Goal: Transaction & Acquisition: Purchase product/service

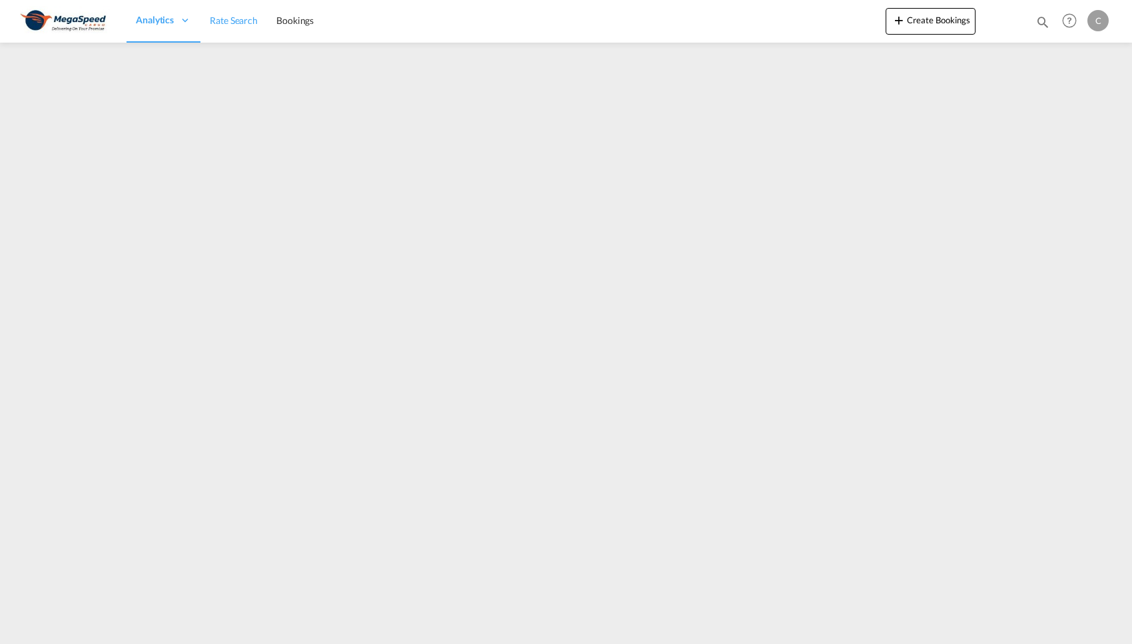
click at [238, 30] on link "Rate Search" at bounding box center [233, 20] width 67 height 43
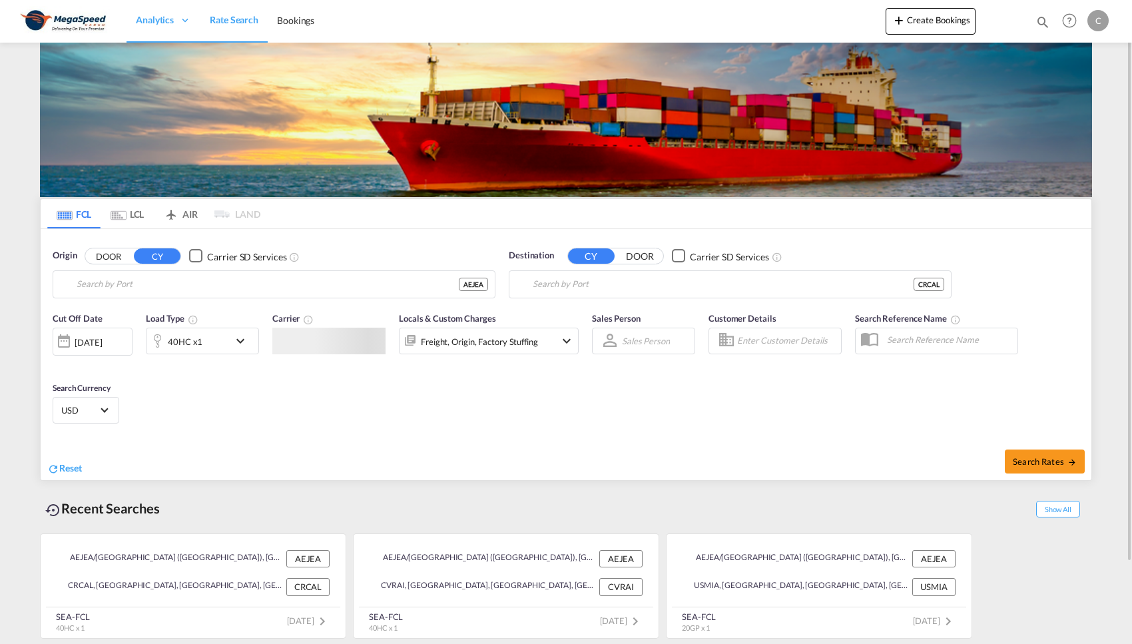
type input "[GEOGRAPHIC_DATA], [GEOGRAPHIC_DATA], [GEOGRAPHIC_DATA]"
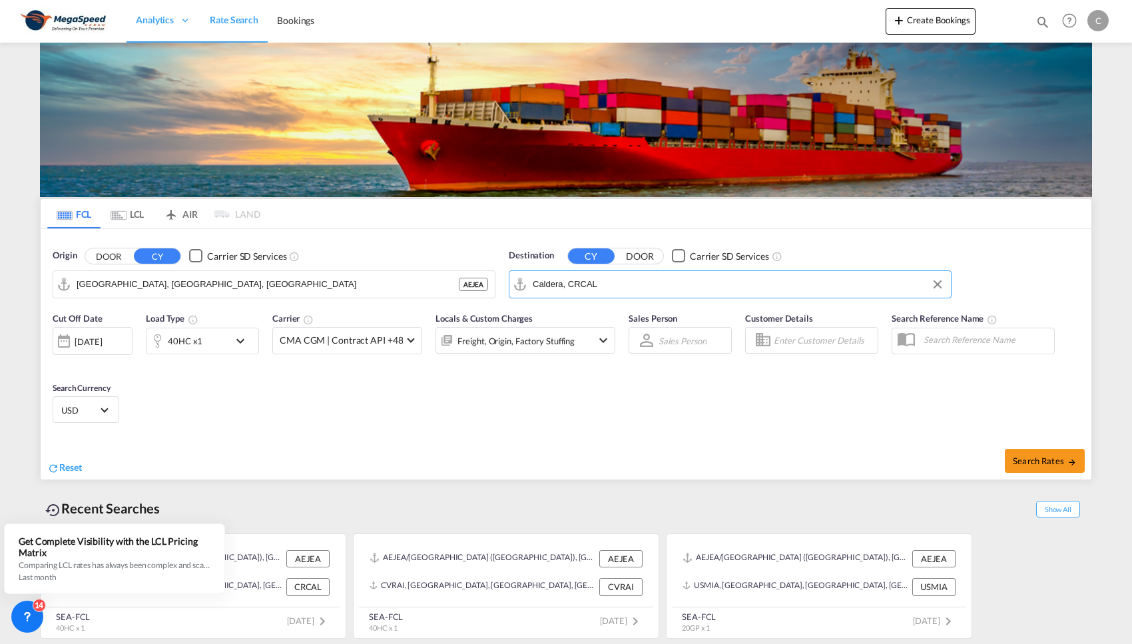
click at [619, 281] on input "Caldera, CRCAL" at bounding box center [738, 284] width 411 height 20
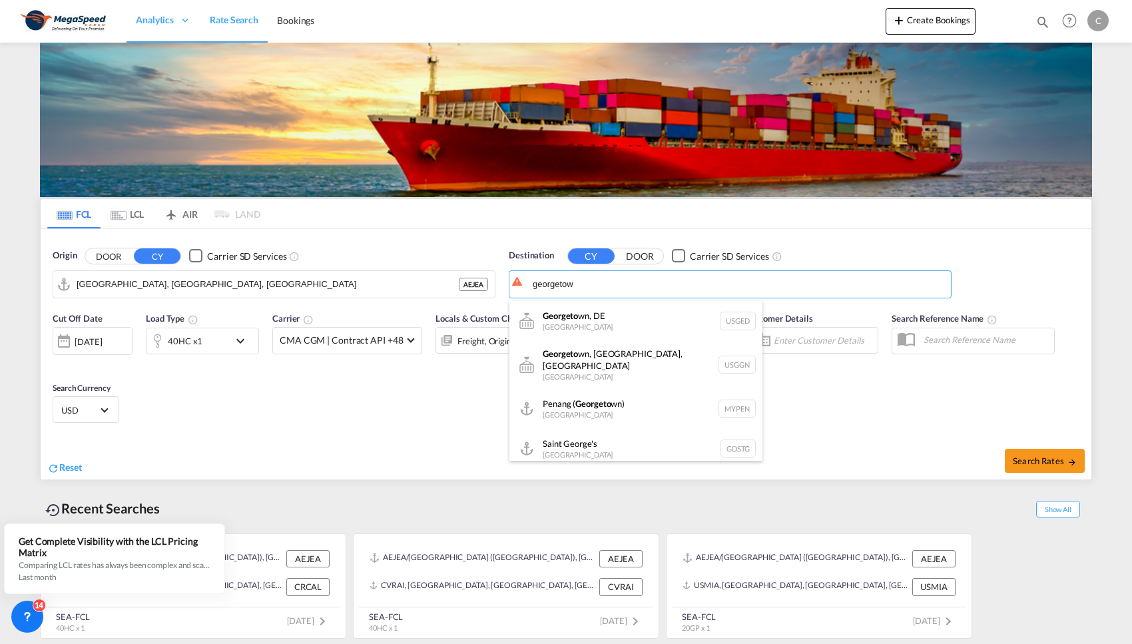
type input "[GEOGRAPHIC_DATA]"
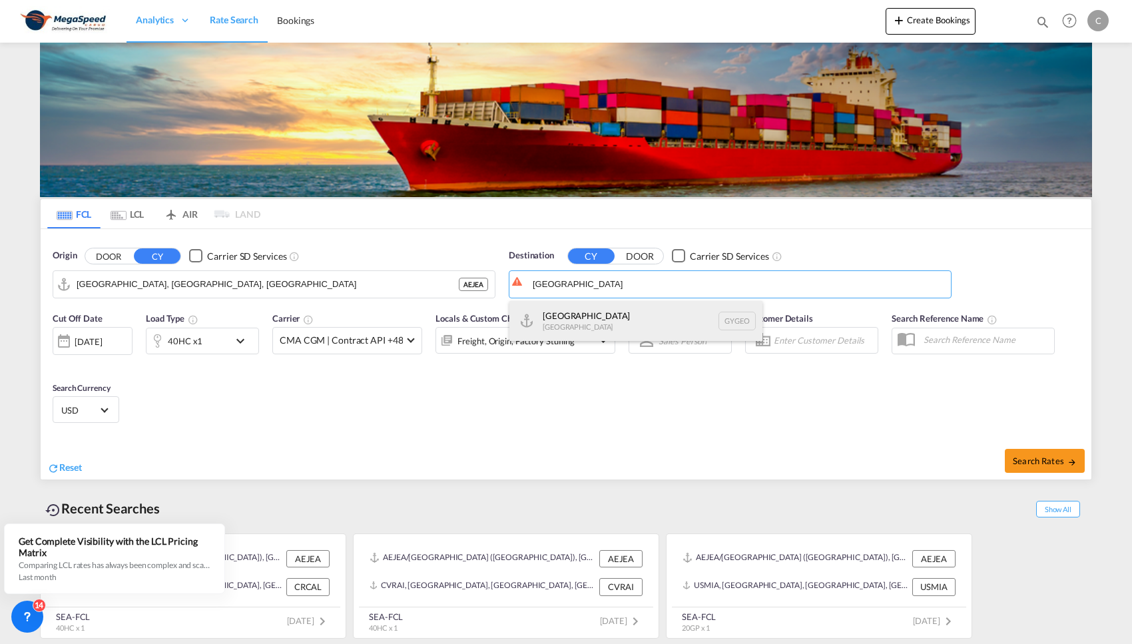
click at [577, 325] on div "Georgetown [GEOGRAPHIC_DATA] GYGEO" at bounding box center [635, 321] width 253 height 40
type input "Georgetown, GYGEO"
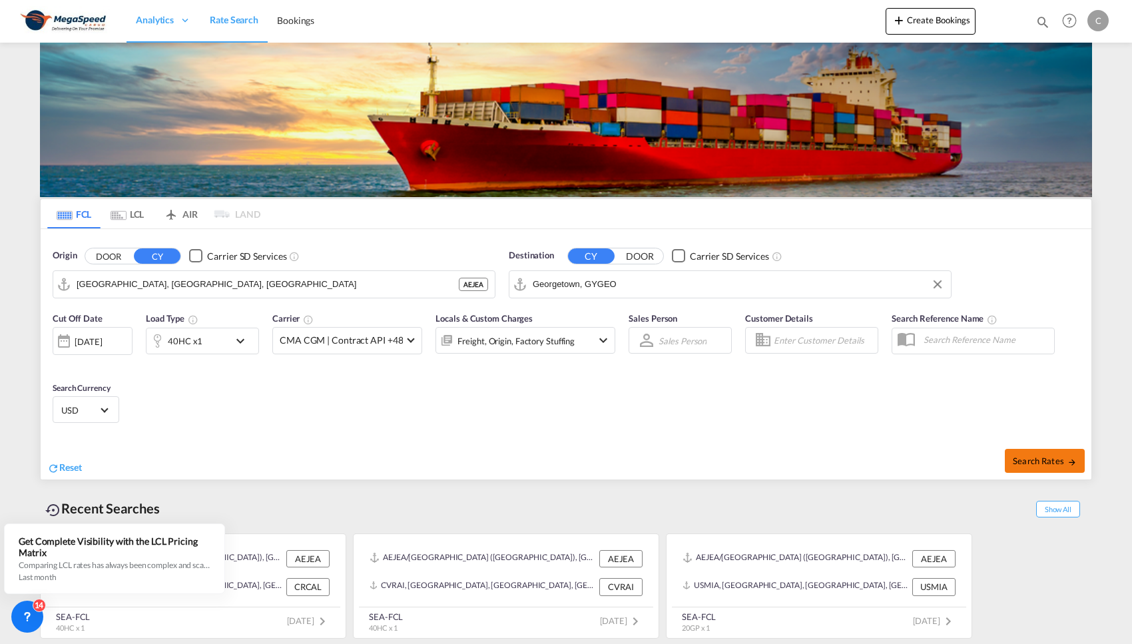
click at [1021, 457] on span "Search Rates" at bounding box center [1045, 460] width 64 height 11
type input "AEJEA to GYGEO / [DATE]"
